Goal: Task Accomplishment & Management: Use online tool/utility

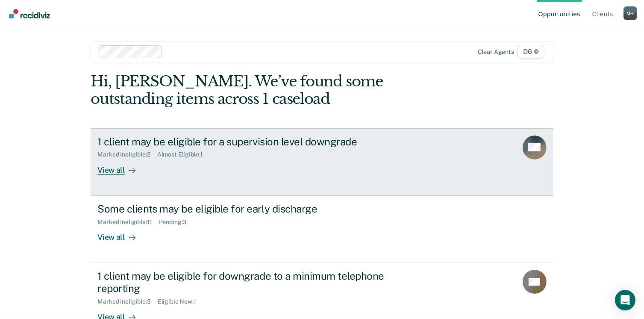
click at [112, 175] on link "1 client may be eligible for a supervision level downgrade Marked Ineligible : …" at bounding box center [322, 162] width 462 height 68
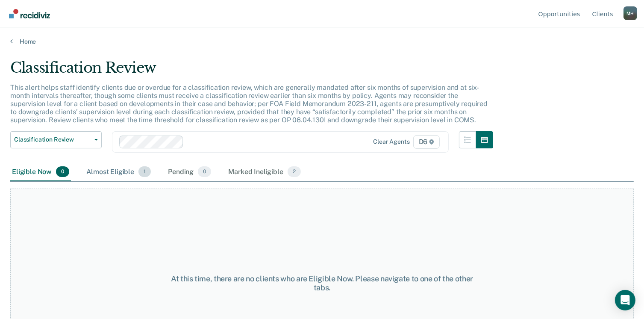
click at [123, 171] on div "Almost Eligible 1" at bounding box center [119, 172] width 68 height 19
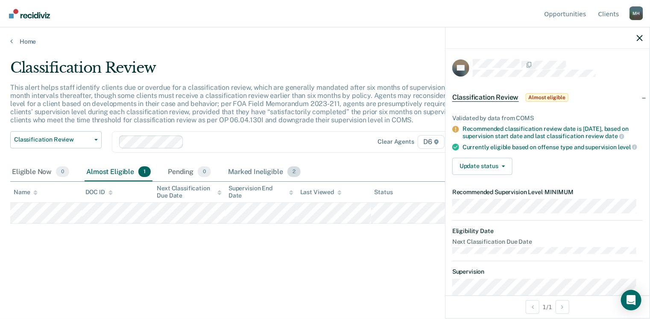
click at [236, 168] on div "Marked Ineligible 2" at bounding box center [265, 172] width 76 height 19
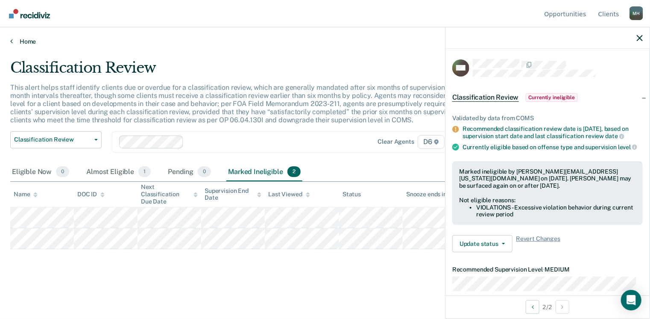
click at [33, 42] on link "Home" at bounding box center [325, 42] width 630 height 8
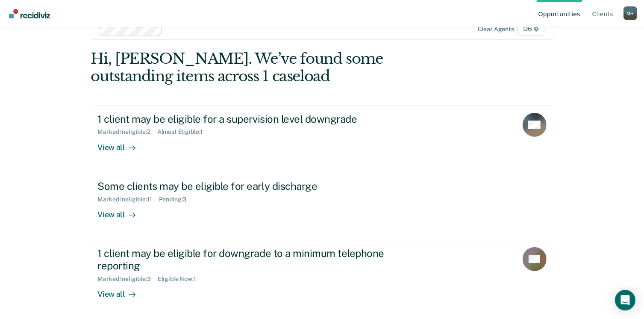
scroll to position [43, 0]
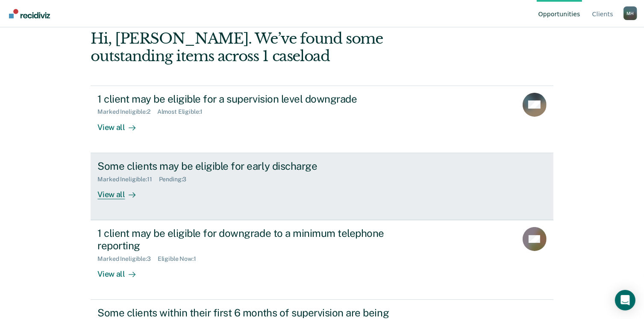
click at [103, 199] on div "View all" at bounding box center [121, 190] width 48 height 17
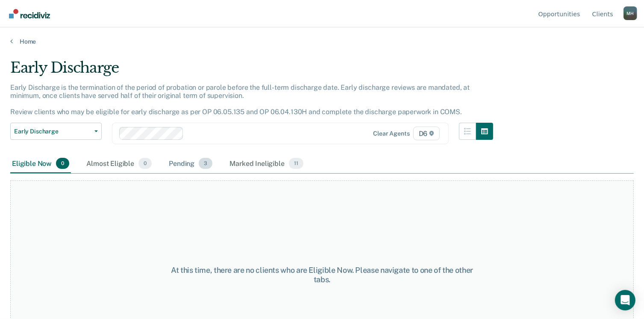
click at [179, 162] on div "Pending 3" at bounding box center [190, 163] width 47 height 19
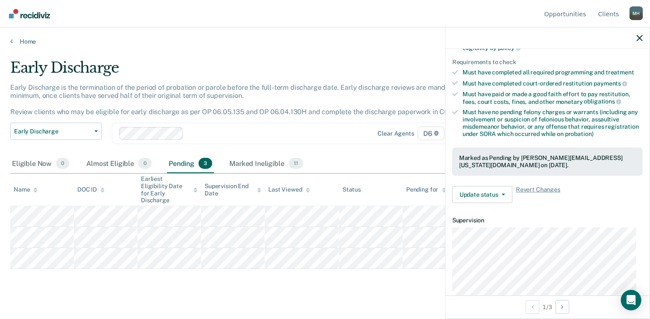
scroll to position [128, 0]
click at [475, 192] on button "Update status" at bounding box center [483, 194] width 60 height 17
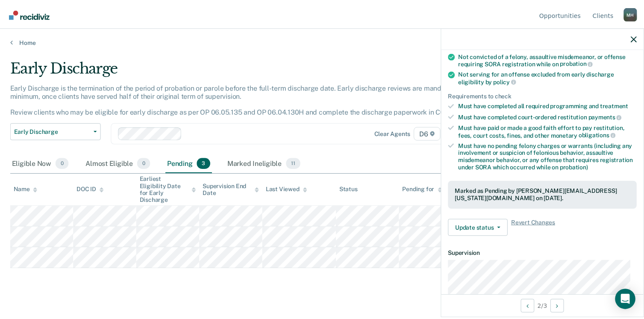
scroll to position [93, 0]
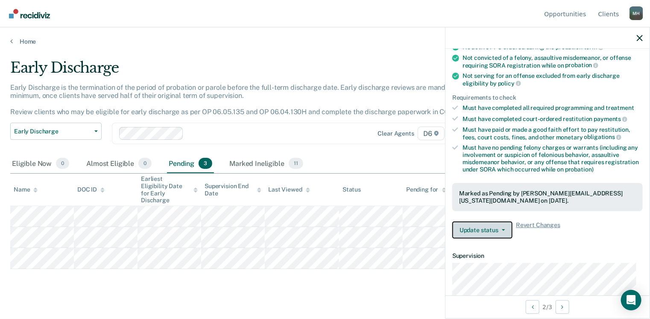
click at [503, 224] on button "Update status" at bounding box center [483, 229] width 60 height 17
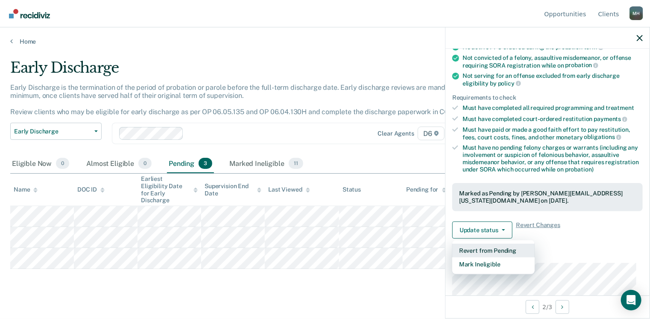
click at [500, 247] on button "Revert from Pending" at bounding box center [494, 251] width 82 height 14
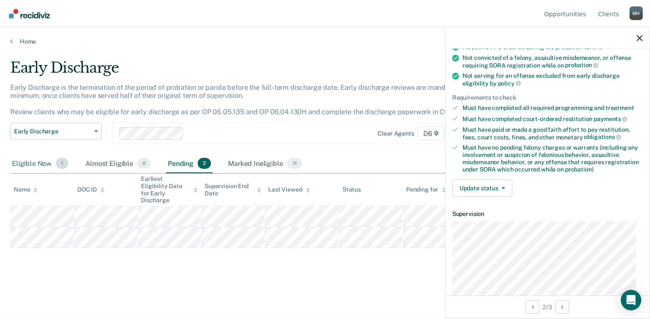
click at [36, 165] on div "Eligible Now 1" at bounding box center [40, 163] width 60 height 19
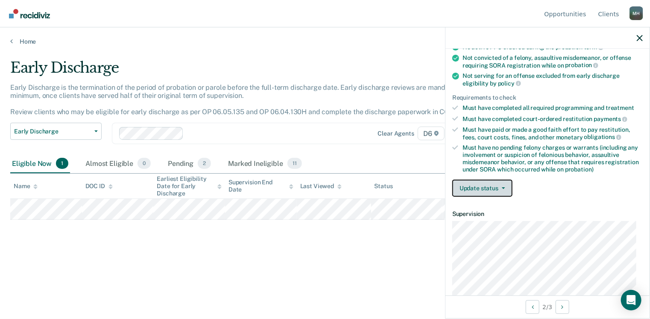
click at [482, 187] on button "Update status" at bounding box center [483, 187] width 60 height 17
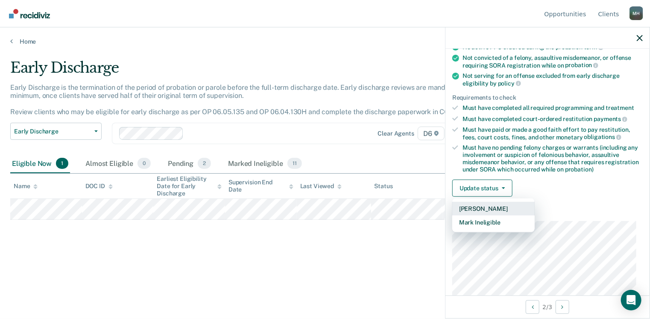
click at [485, 207] on button "[PERSON_NAME]" at bounding box center [494, 209] width 82 height 14
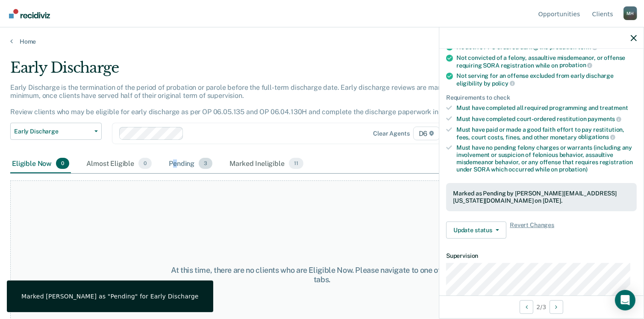
drag, startPoint x: 175, startPoint y: 159, endPoint x: 168, endPoint y: 171, distance: 13.4
click at [173, 162] on div "Pending 3" at bounding box center [190, 163] width 47 height 19
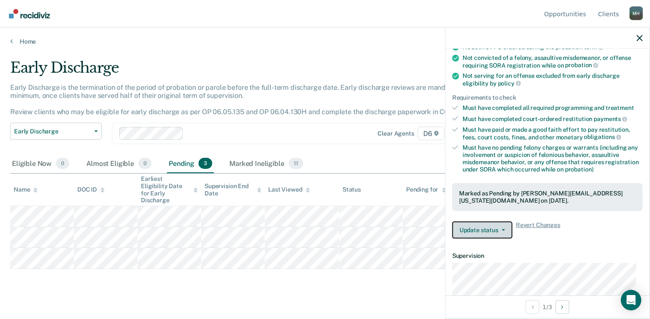
click at [502, 229] on button "Update status" at bounding box center [483, 229] width 60 height 17
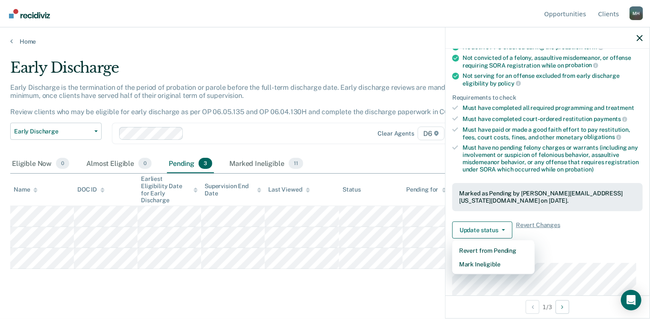
click at [405, 276] on div "Early Discharge Early Discharge is the termination of the period of probation o…" at bounding box center [325, 170] width 630 height 223
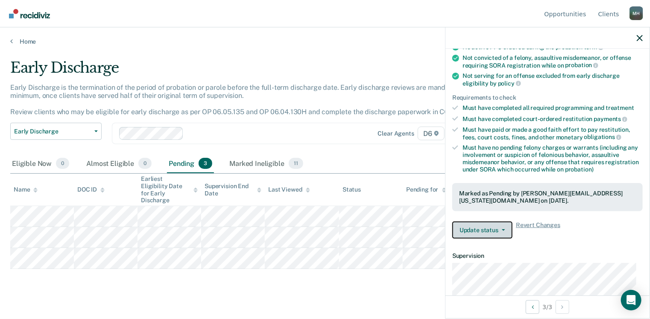
click at [502, 229] on icon "button" at bounding box center [503, 230] width 3 height 2
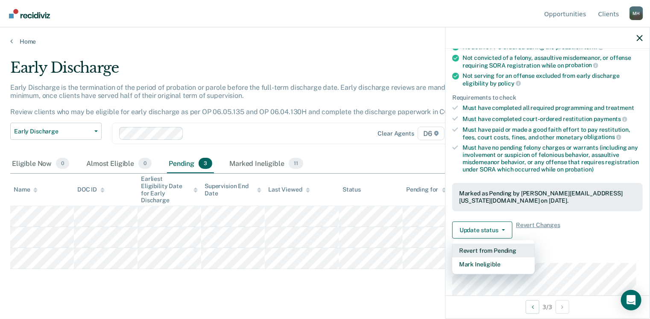
click at [499, 244] on button "Revert from Pending" at bounding box center [494, 251] width 82 height 14
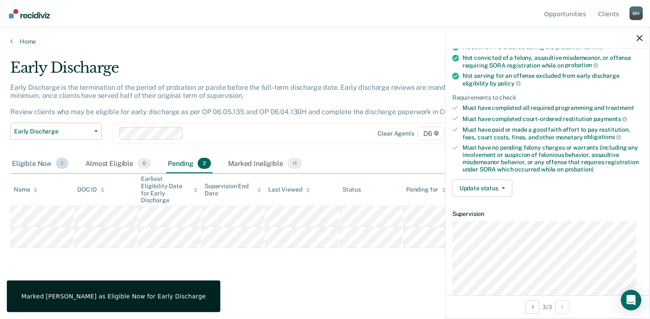
click at [44, 163] on div "Eligible Now 1" at bounding box center [40, 163] width 60 height 19
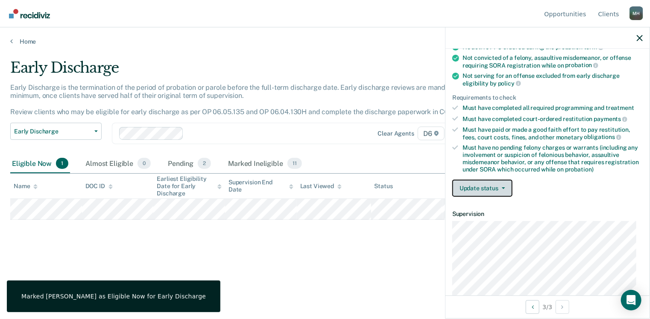
click at [485, 181] on button "Update status" at bounding box center [483, 187] width 60 height 17
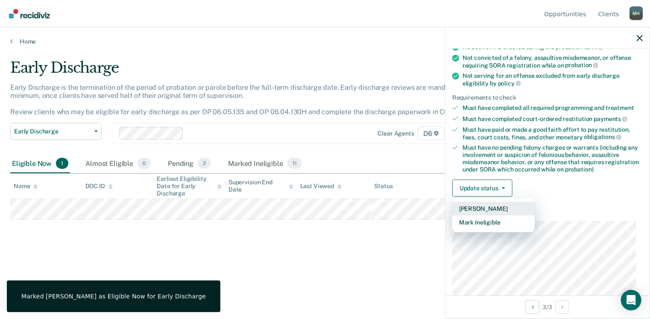
click at [482, 207] on button "[PERSON_NAME]" at bounding box center [494, 209] width 82 height 14
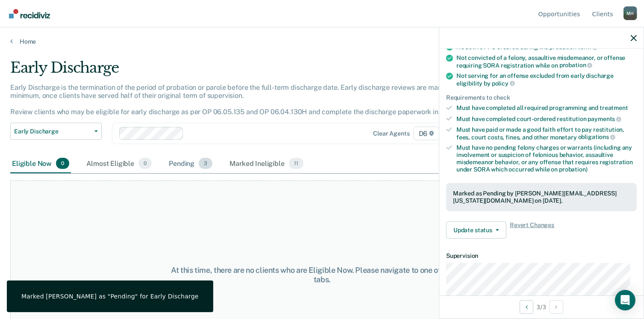
click at [188, 163] on div "Pending 3" at bounding box center [190, 163] width 47 height 19
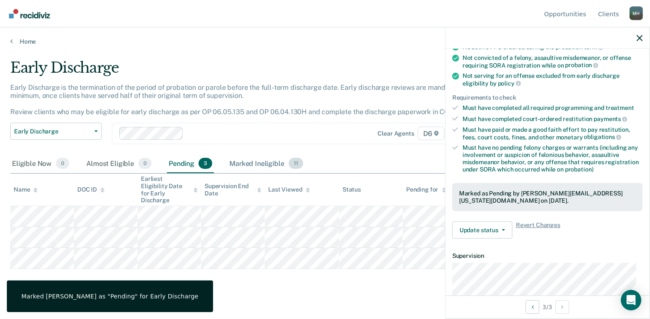
click at [268, 162] on div "Marked Ineligible 11" at bounding box center [266, 163] width 77 height 19
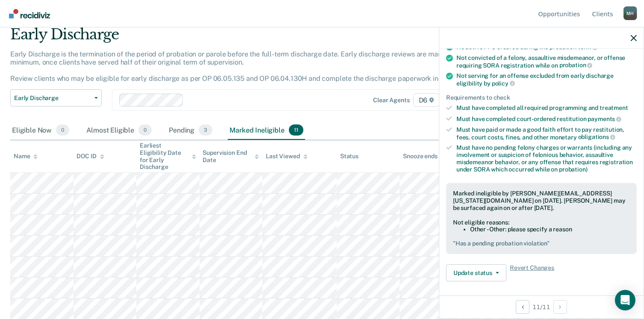
scroll to position [0, 0]
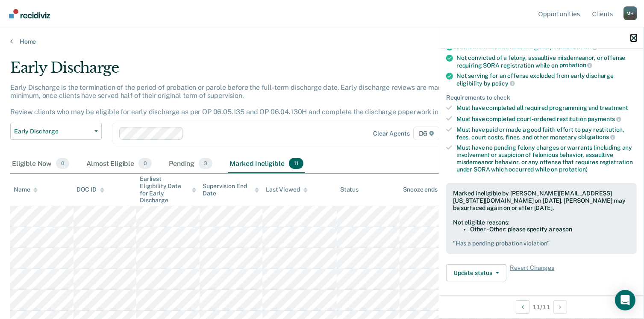
drag, startPoint x: 636, startPoint y: 40, endPoint x: 621, endPoint y: 41, distance: 15.0
click at [636, 40] on icon "button" at bounding box center [634, 38] width 6 height 6
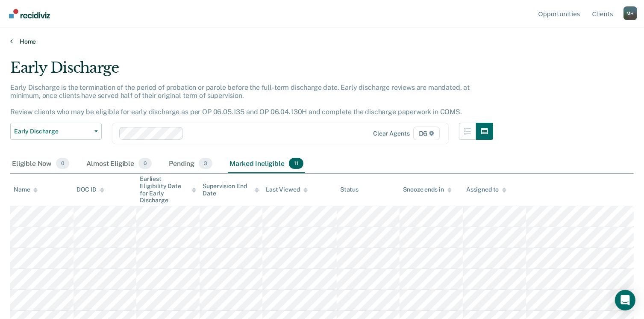
click at [26, 38] on link "Home" at bounding box center [322, 42] width 624 height 8
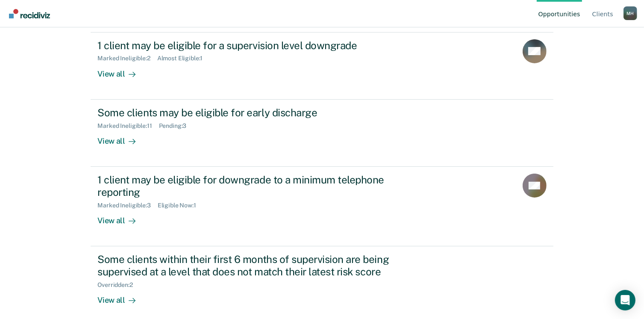
scroll to position [102, 0]
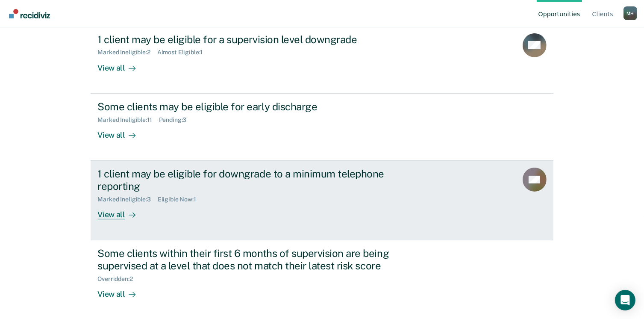
click at [99, 211] on div "View all" at bounding box center [121, 211] width 48 height 17
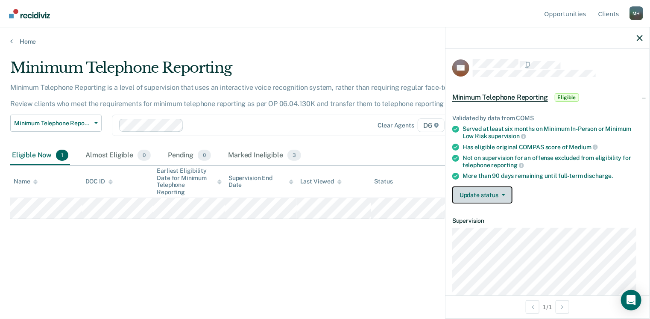
click at [499, 195] on button "Update status" at bounding box center [483, 194] width 60 height 17
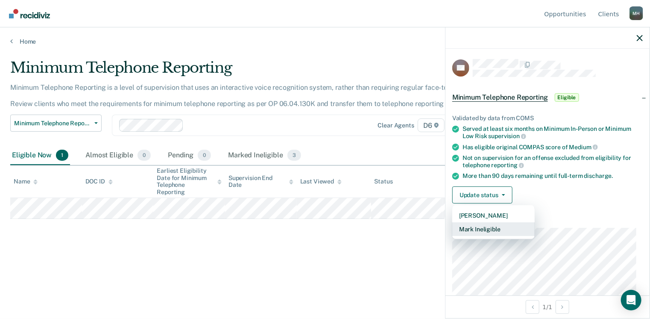
click at [501, 228] on button "Mark Ineligible" at bounding box center [494, 229] width 82 height 14
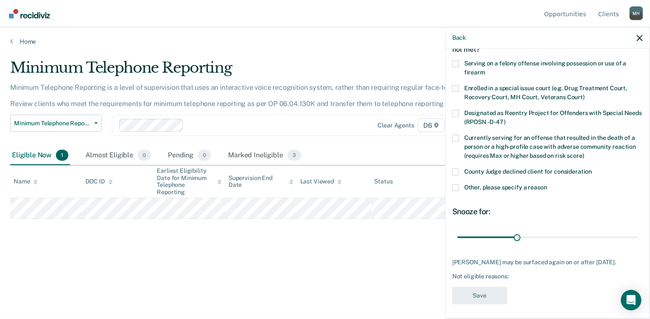
scroll to position [62, 0]
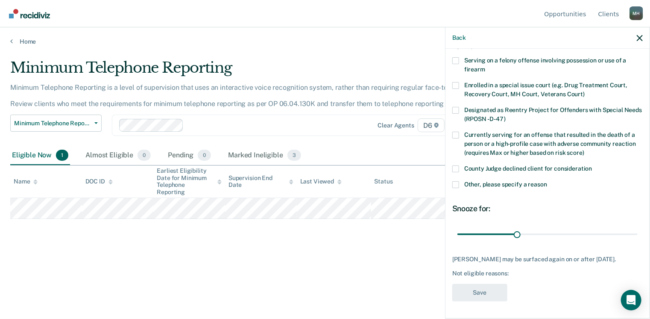
click at [455, 165] on span at bounding box center [456, 168] width 7 height 7
click at [593, 165] on input "County Judge declined client for consideration" at bounding box center [593, 165] width 0 height 0
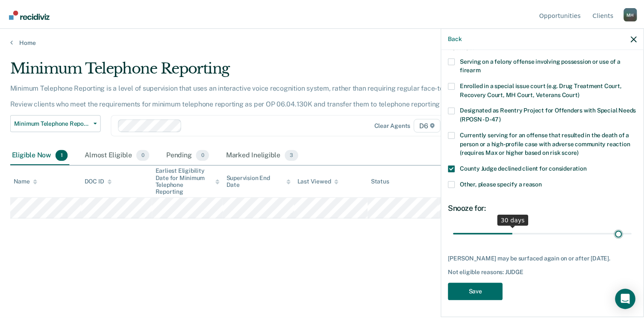
scroll to position [55, 0]
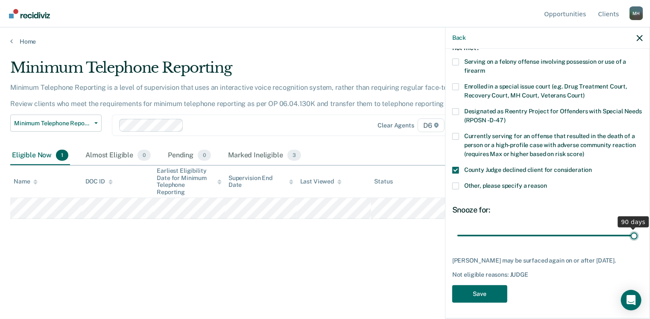
drag, startPoint x: 515, startPoint y: 228, endPoint x: 652, endPoint y: 225, distance: 136.4
type input "90"
click at [638, 228] on input "range" at bounding box center [548, 235] width 180 height 15
click at [480, 288] on button "Save" at bounding box center [480, 294] width 55 height 18
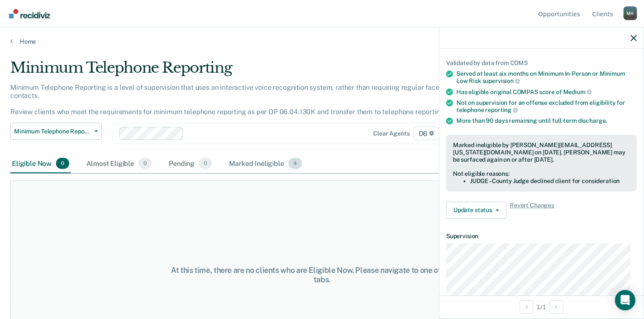
click at [246, 154] on div "Marked Ineligible 4" at bounding box center [265, 163] width 76 height 19
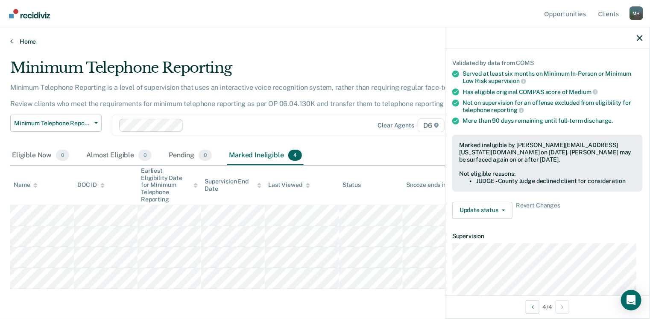
click at [27, 41] on link "Home" at bounding box center [325, 42] width 630 height 8
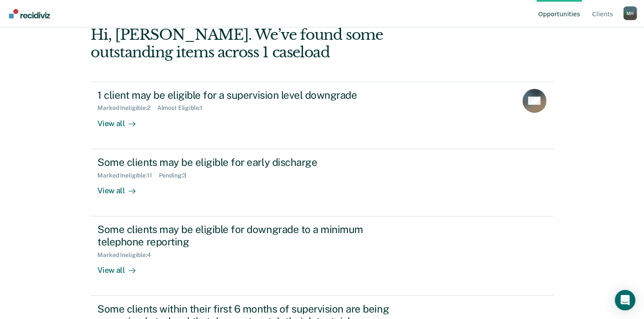
scroll to position [102, 0]
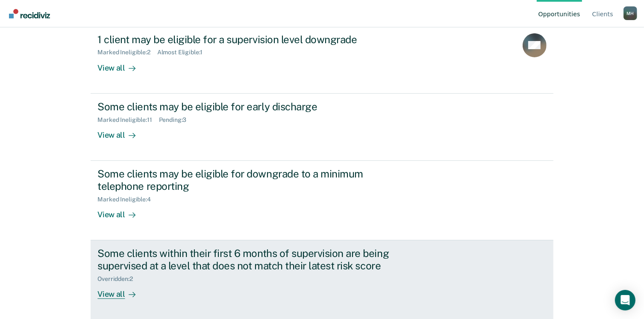
click at [104, 293] on div "View all" at bounding box center [121, 290] width 48 height 17
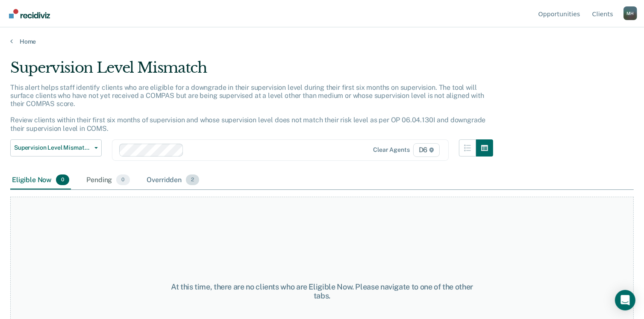
click at [156, 180] on div "Overridden 2" at bounding box center [173, 180] width 56 height 19
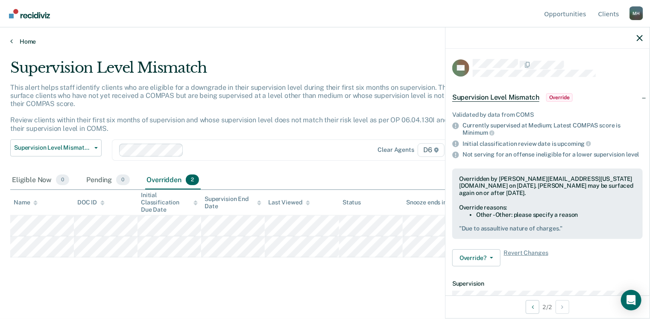
click at [31, 44] on link "Home" at bounding box center [325, 42] width 630 height 8
